Goal: Information Seeking & Learning: Find specific fact

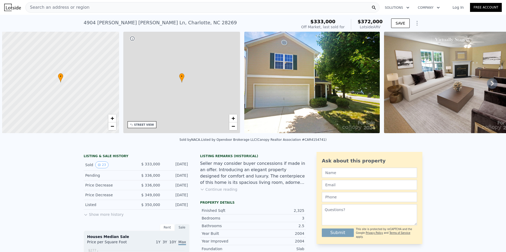
click at [58, 6] on span "Search an address or region" at bounding box center [58, 7] width 64 height 6
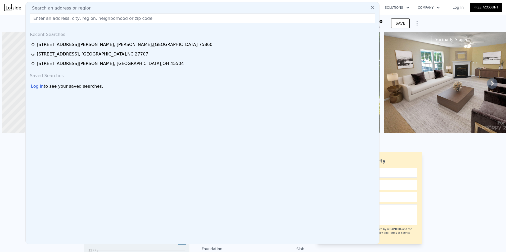
scroll to position [0, 2]
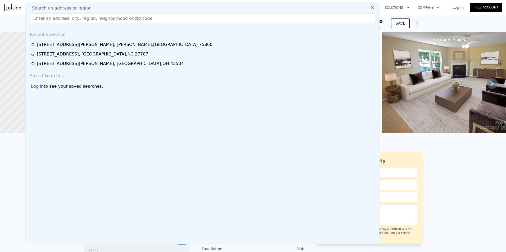
click at [49, 17] on input "text" at bounding box center [202, 18] width 345 height 10
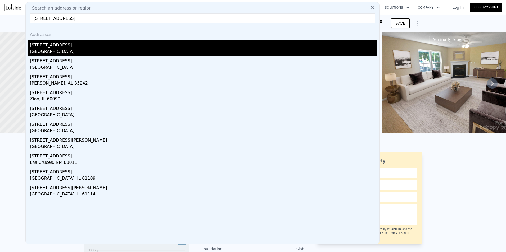
type input "[STREET_ADDRESS]"
click at [66, 48] on div "[GEOGRAPHIC_DATA]" at bounding box center [203, 51] width 347 height 7
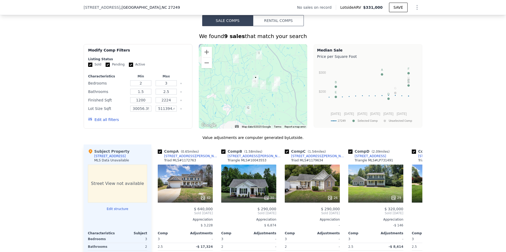
scroll to position [395, 0]
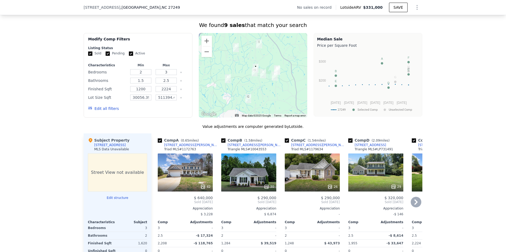
click at [415, 205] on icon at bounding box center [416, 202] width 11 height 11
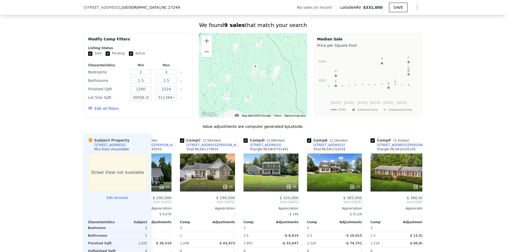
scroll to position [0, 127]
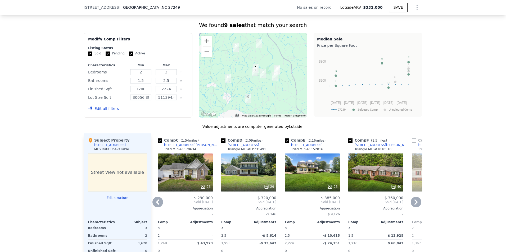
click at [415, 205] on icon at bounding box center [416, 202] width 11 height 11
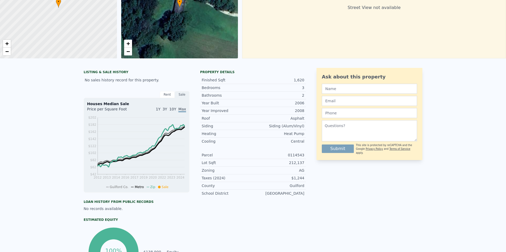
scroll to position [0, 0]
